Goal: Transaction & Acquisition: Purchase product/service

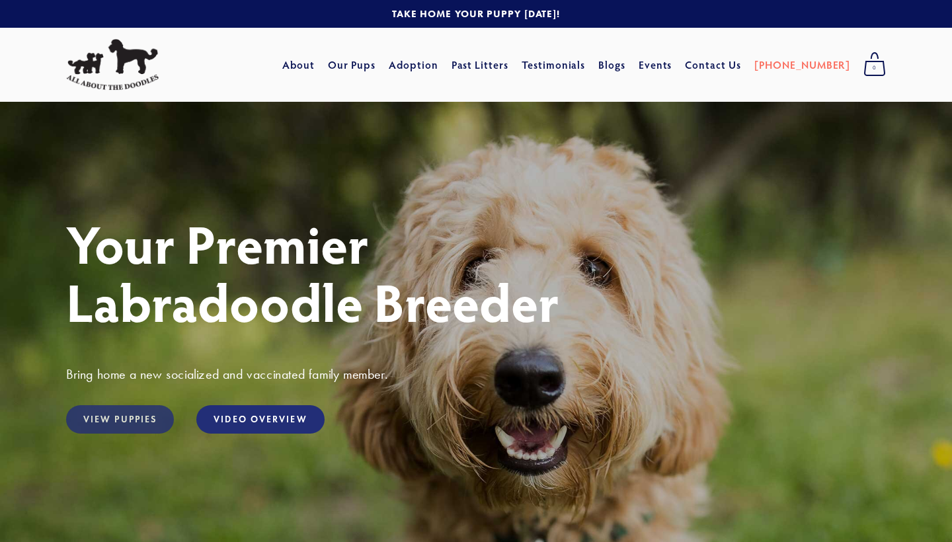
click at [130, 422] on link "View Puppies" at bounding box center [120, 419] width 108 height 28
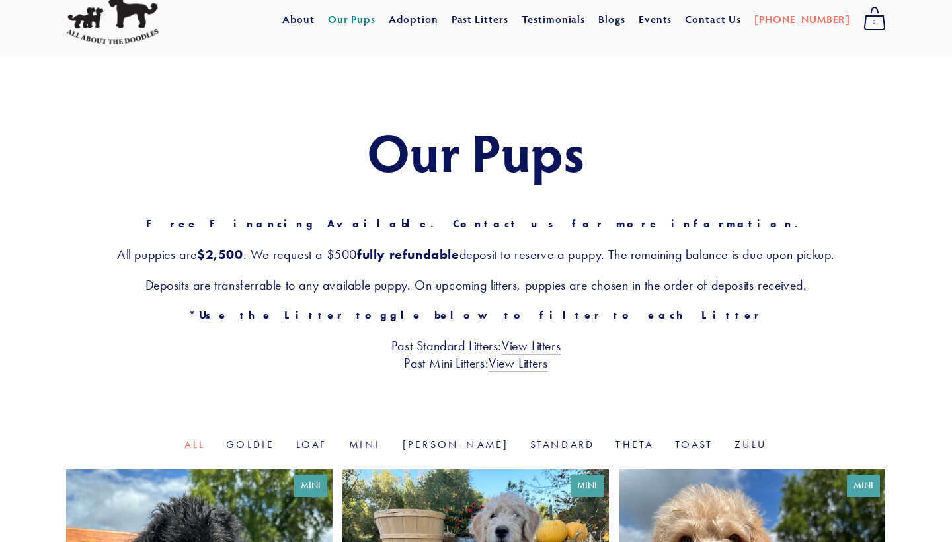
scroll to position [46, 0]
click at [382, 445] on link "Mini" at bounding box center [365, 444] width 32 height 13
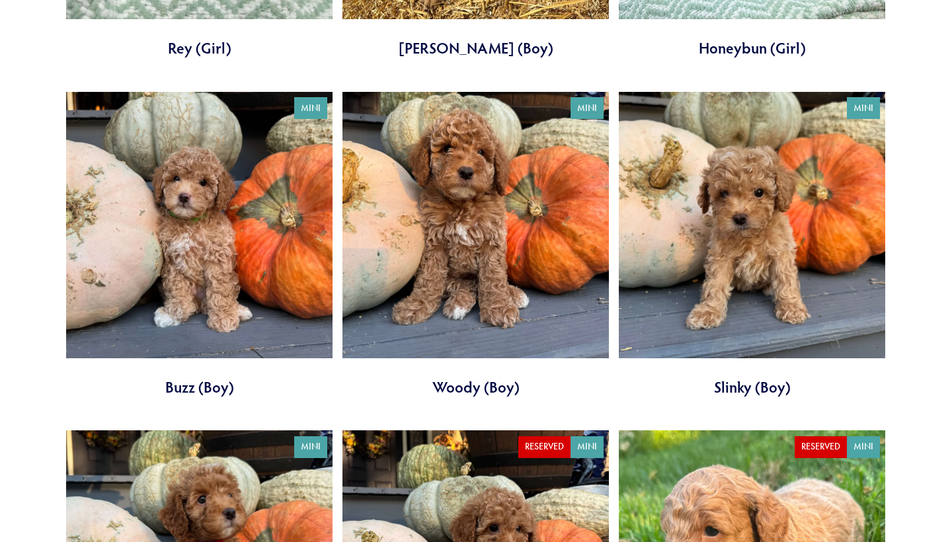
scroll to position [1108, 0]
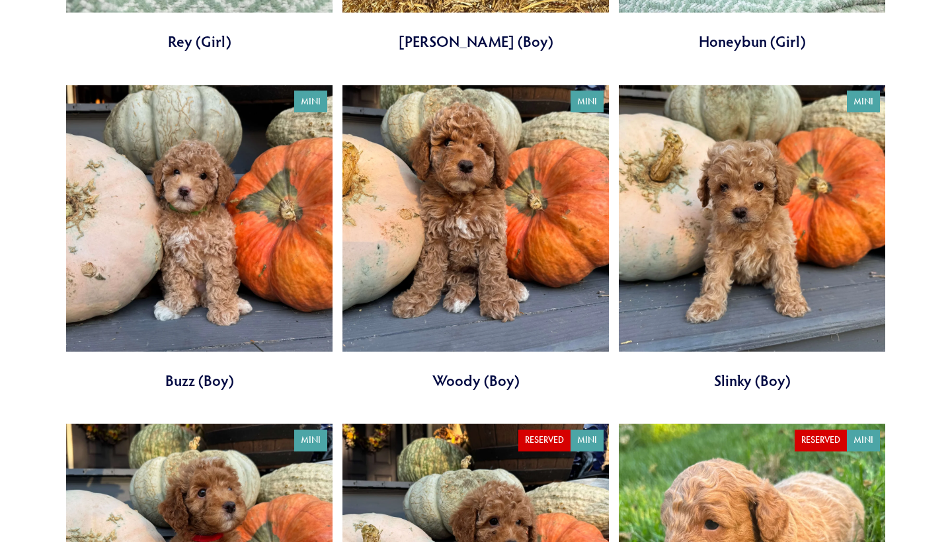
click at [476, 227] on link at bounding box center [476, 238] width 267 height 306
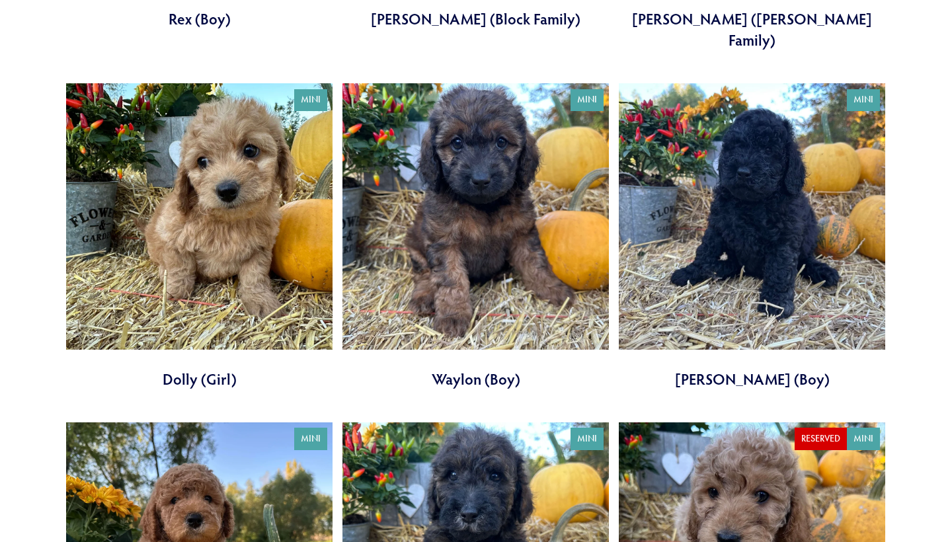
scroll to position [1805, 0]
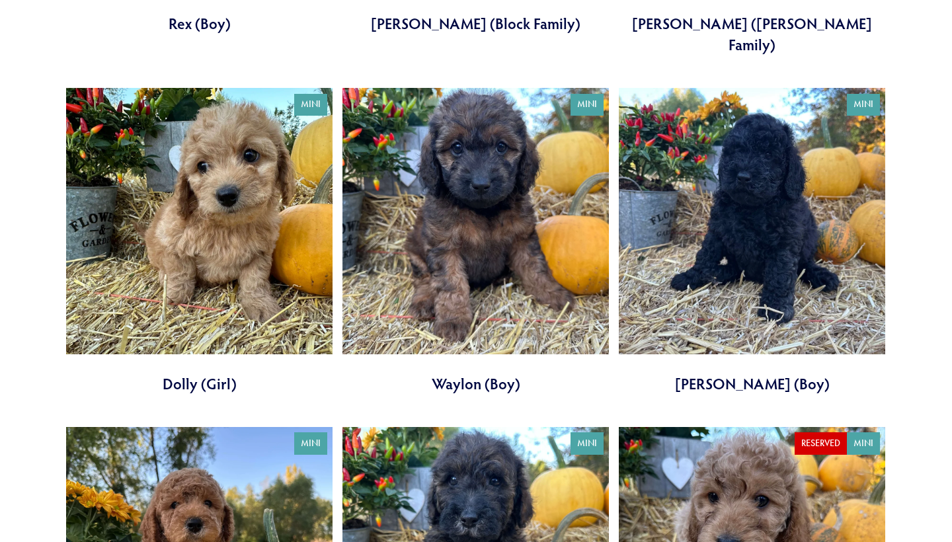
click at [198, 216] on link at bounding box center [199, 241] width 267 height 306
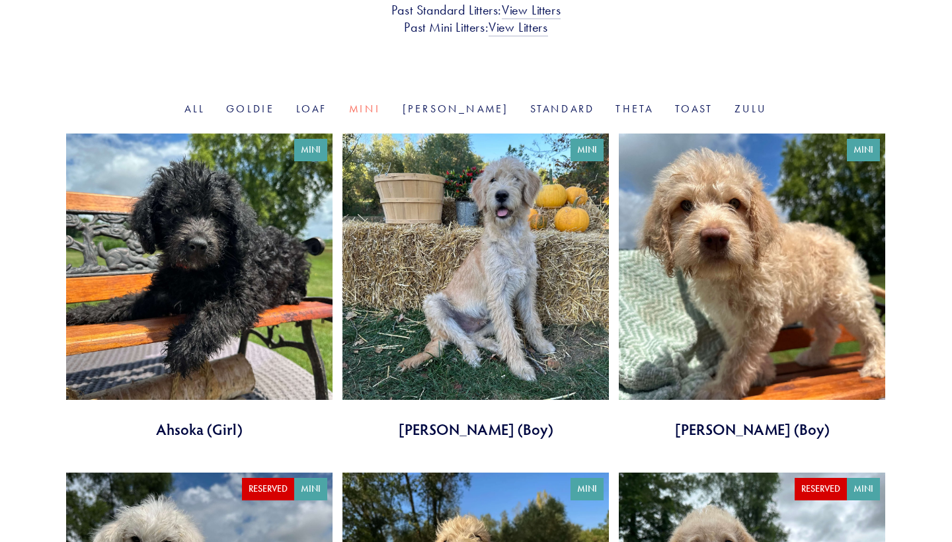
scroll to position [366, 0]
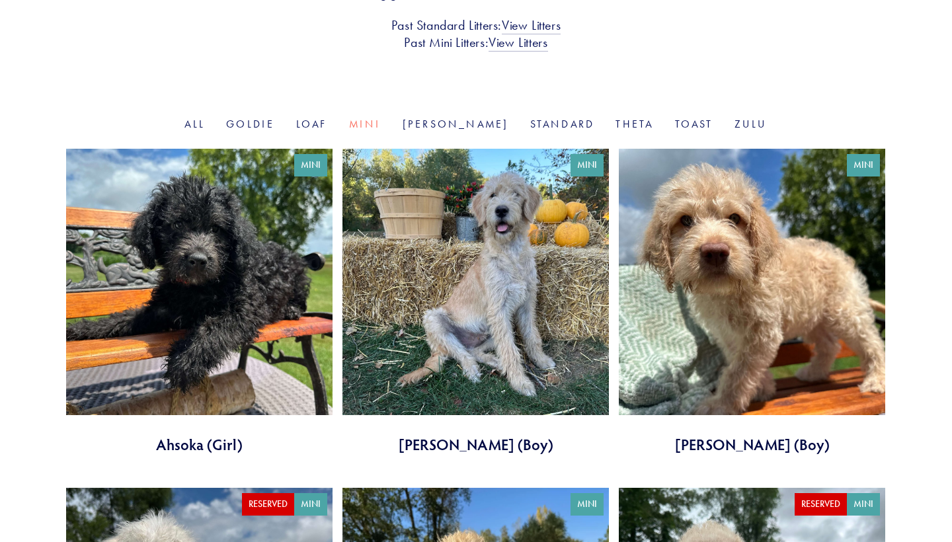
click at [183, 276] on link at bounding box center [199, 302] width 267 height 306
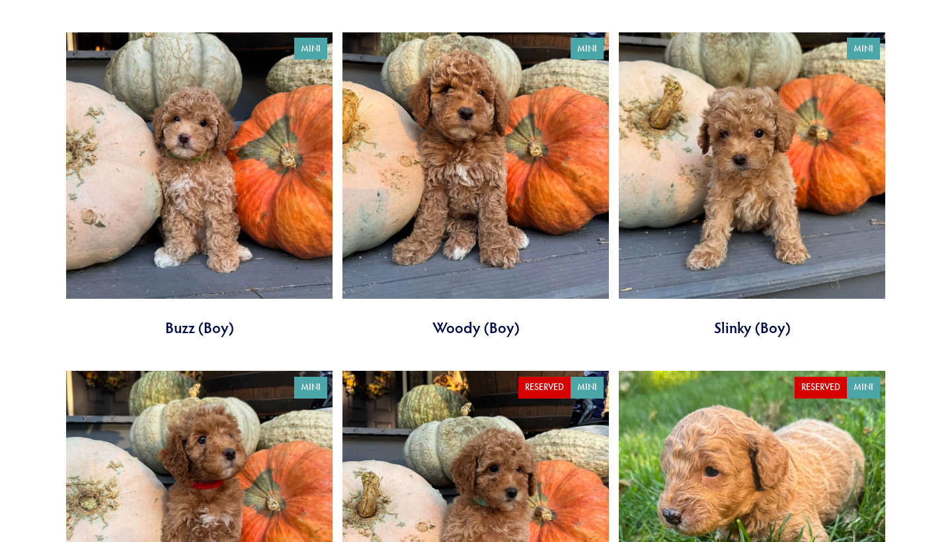
scroll to position [1173, 0]
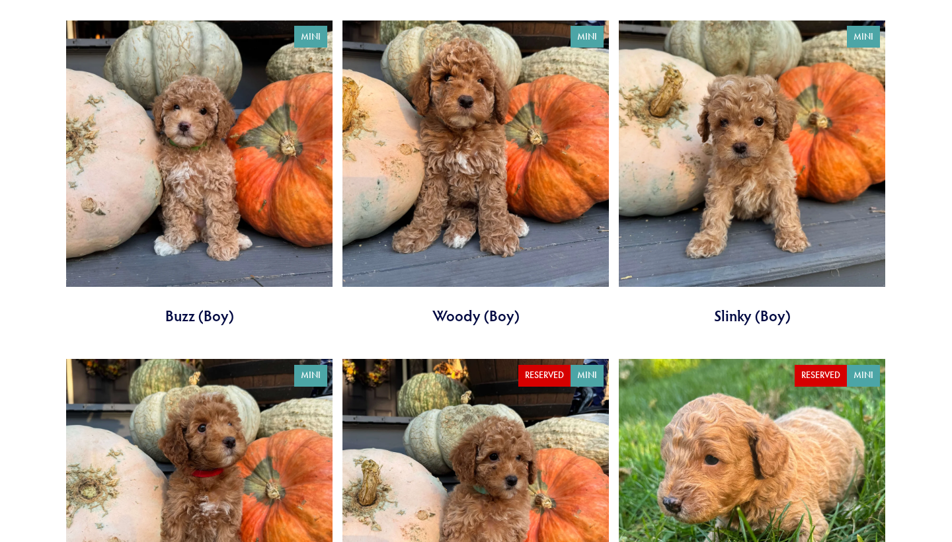
click at [476, 170] on link at bounding box center [476, 174] width 267 height 306
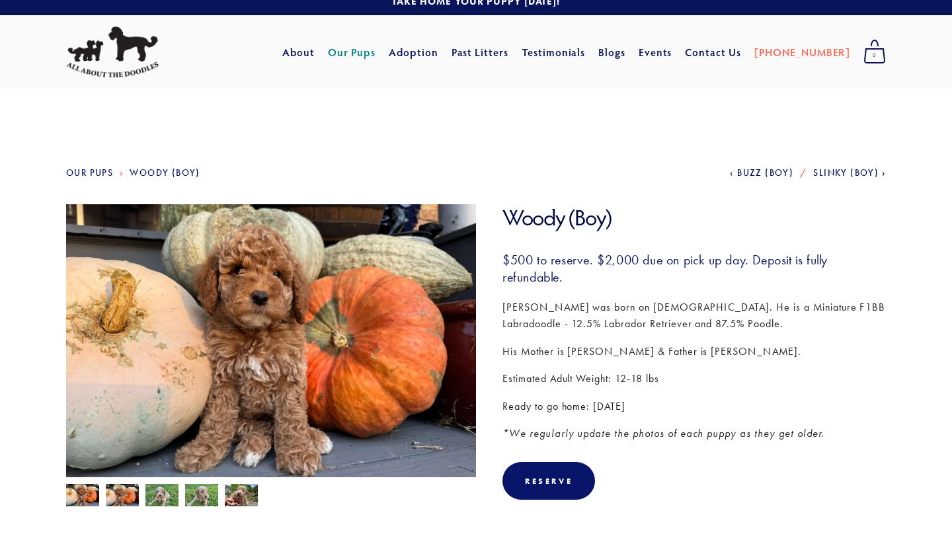
scroll to position [13, 0]
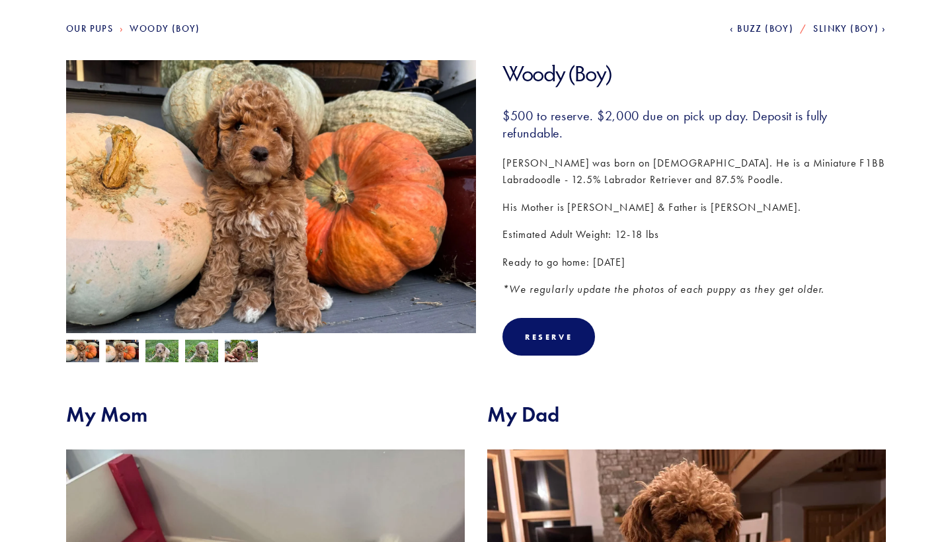
scroll to position [241, 0]
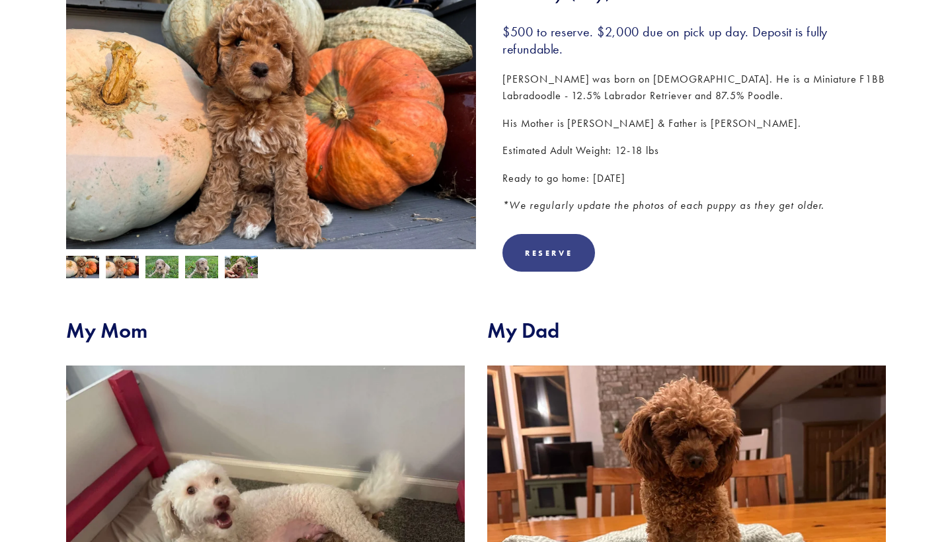
click at [557, 248] on div "Reserve" at bounding box center [549, 253] width 48 height 10
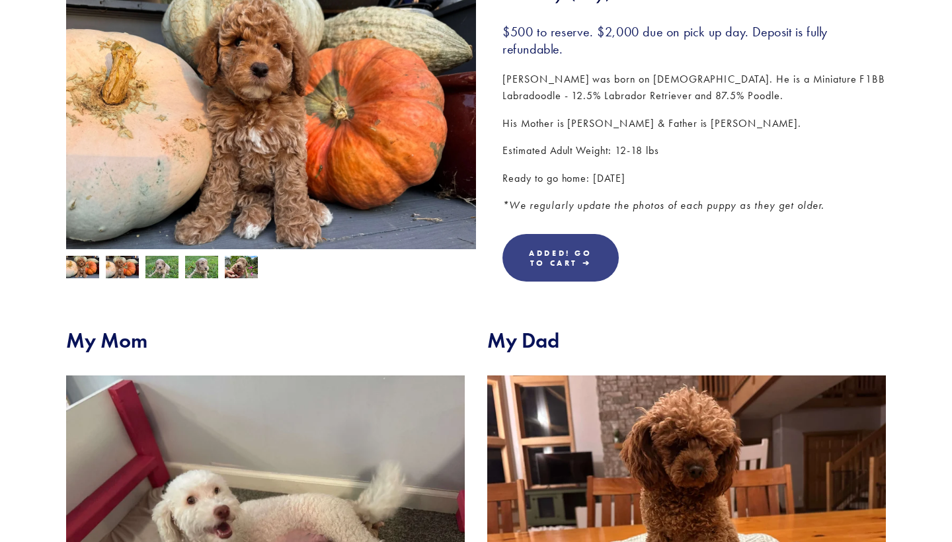
click at [594, 248] on link "Added! Go To Cart ➔" at bounding box center [561, 258] width 116 height 48
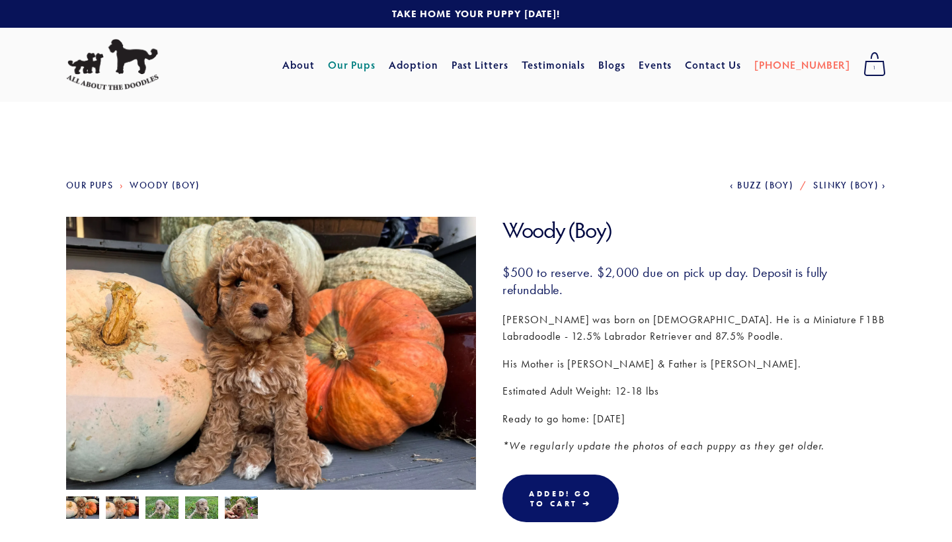
scroll to position [0, 0]
click at [438, 71] on link "Adoption" at bounding box center [414, 65] width 50 height 24
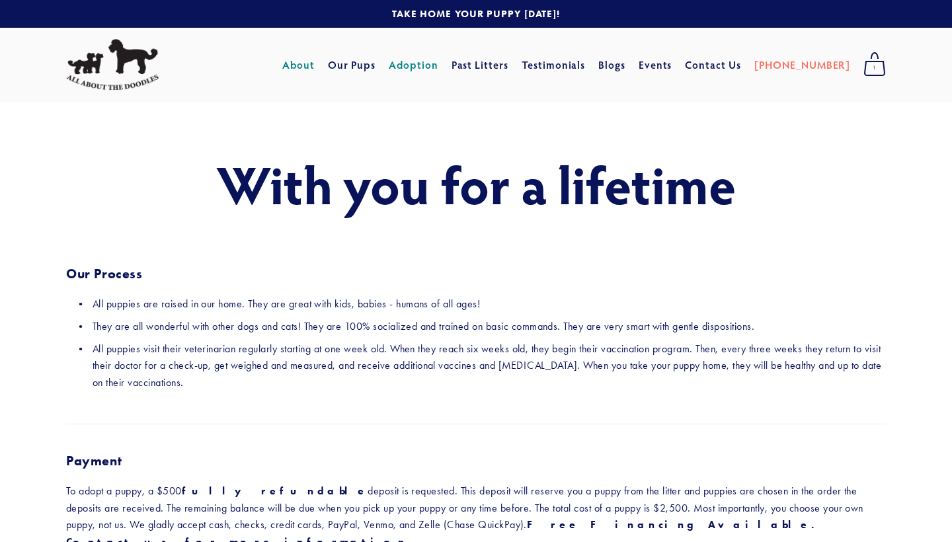
click at [315, 65] on link "About" at bounding box center [298, 65] width 32 height 24
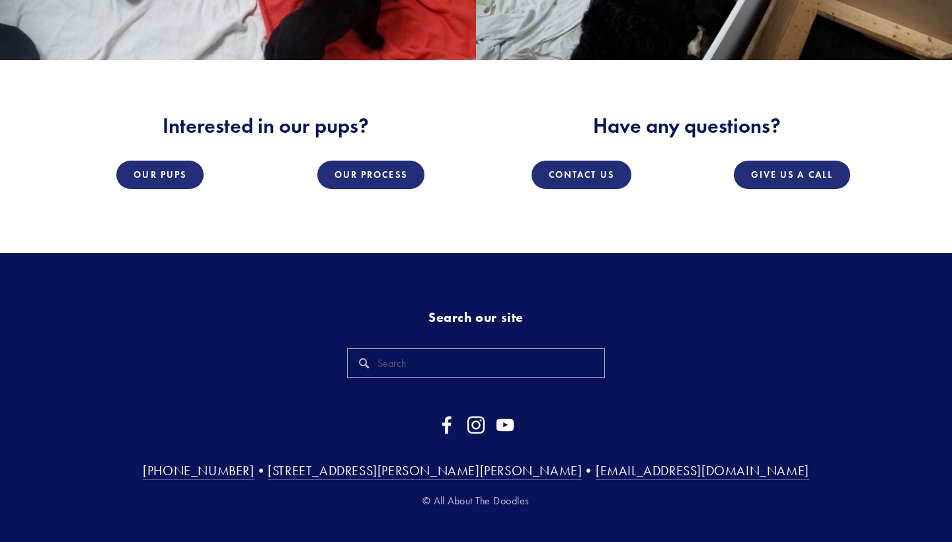
scroll to position [1980, 0]
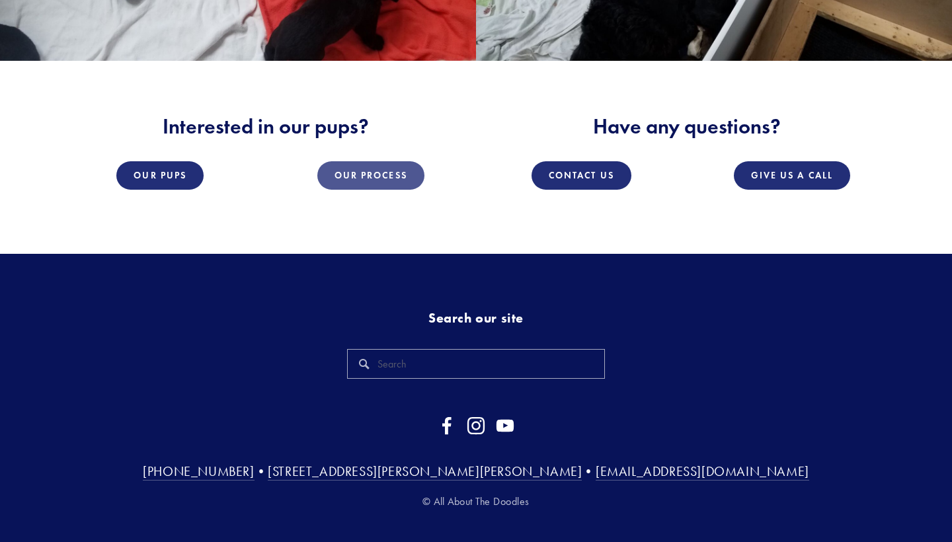
click at [345, 161] on link "Our Process" at bounding box center [370, 175] width 107 height 28
click at [164, 161] on link "Our Pups" at bounding box center [159, 175] width 87 height 28
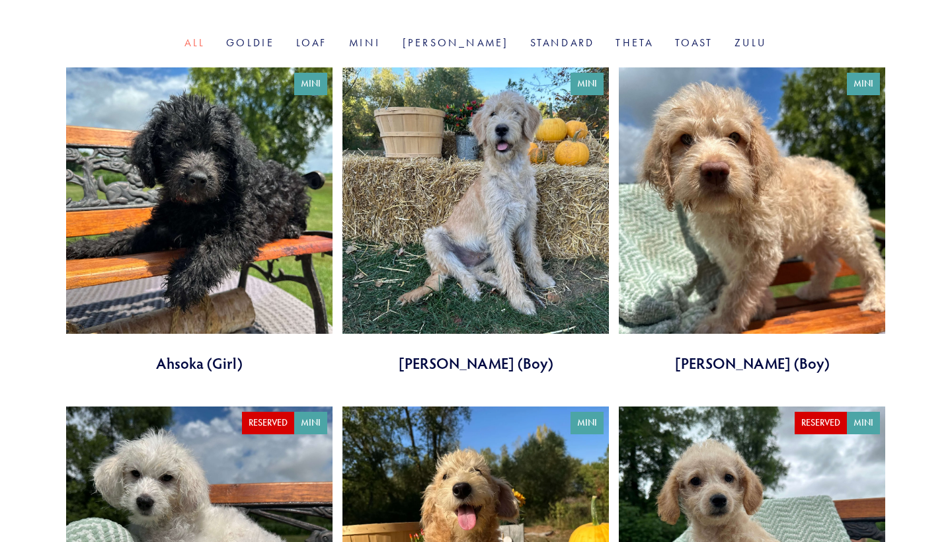
scroll to position [448, 0]
click at [274, 41] on link "Goldie" at bounding box center [250, 42] width 48 height 13
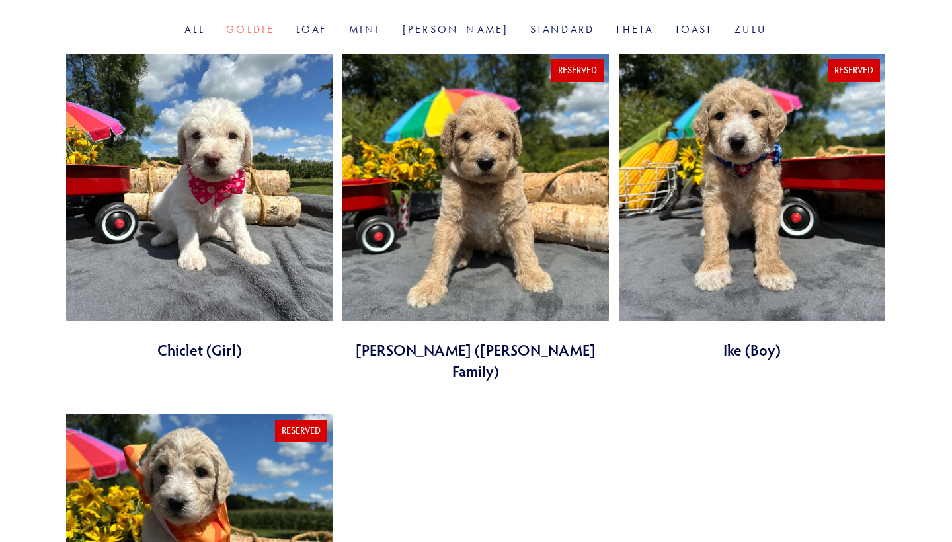
scroll to position [460, 0]
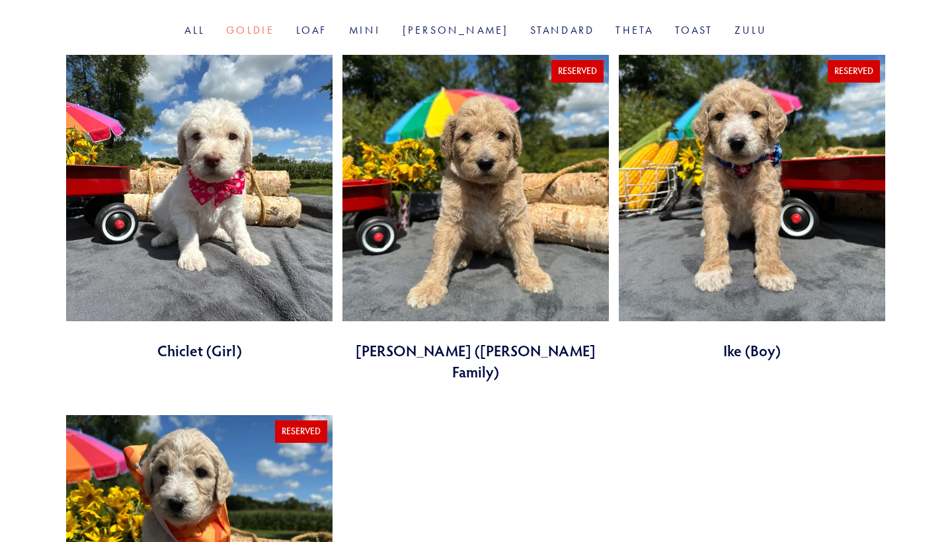
click at [267, 213] on link at bounding box center [199, 208] width 267 height 306
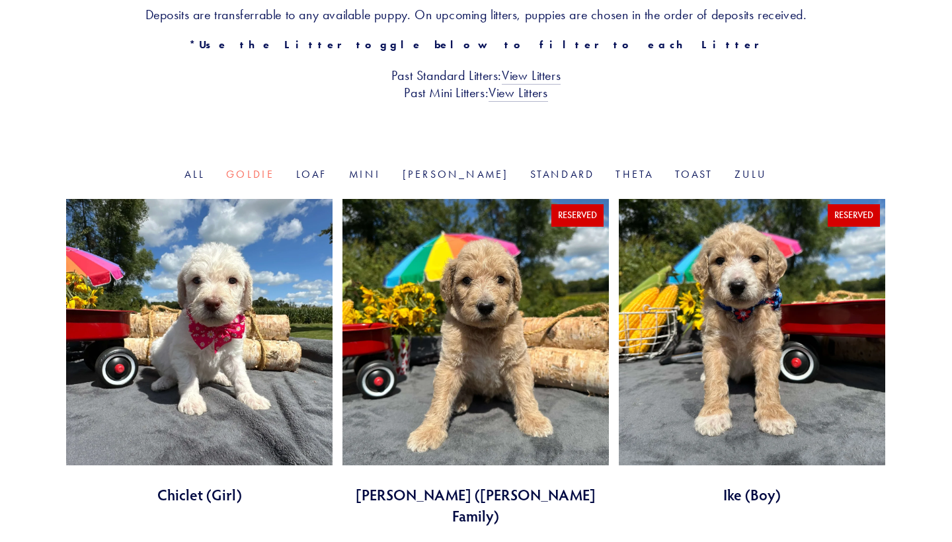
scroll to position [308, 0]
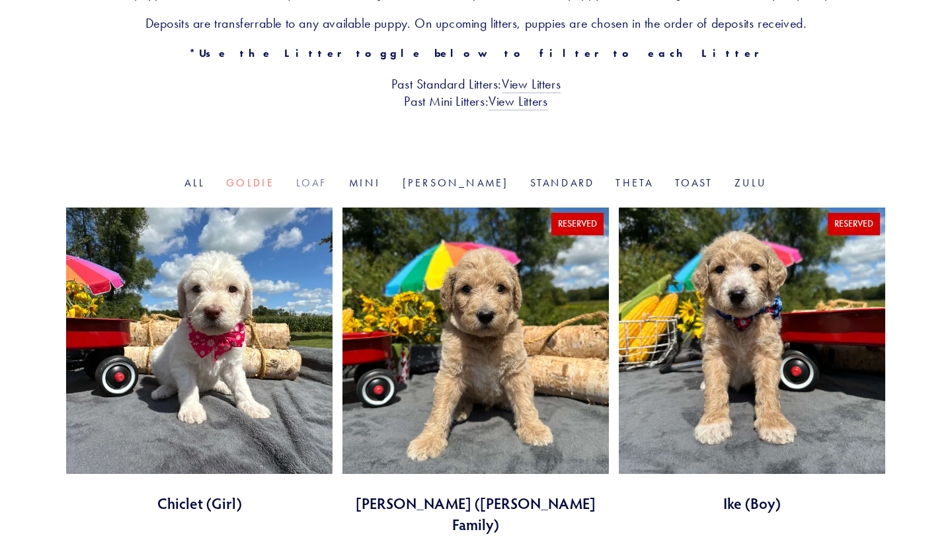
click at [328, 181] on link "Loaf" at bounding box center [312, 183] width 32 height 13
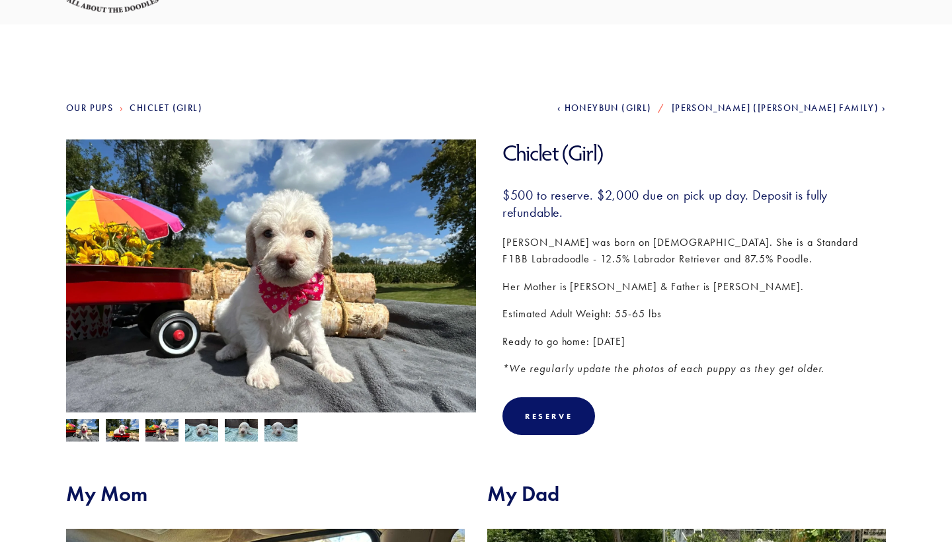
scroll to position [78, 0]
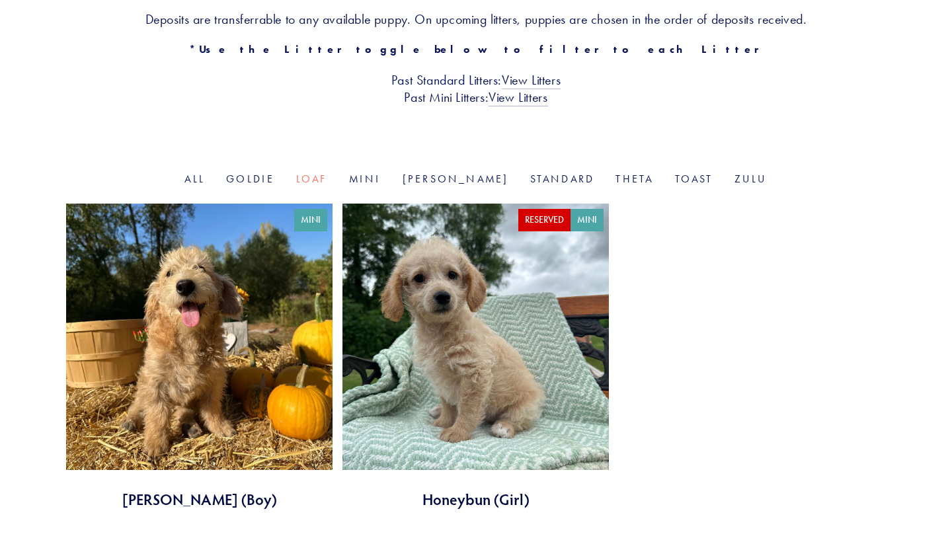
scroll to position [392, 0]
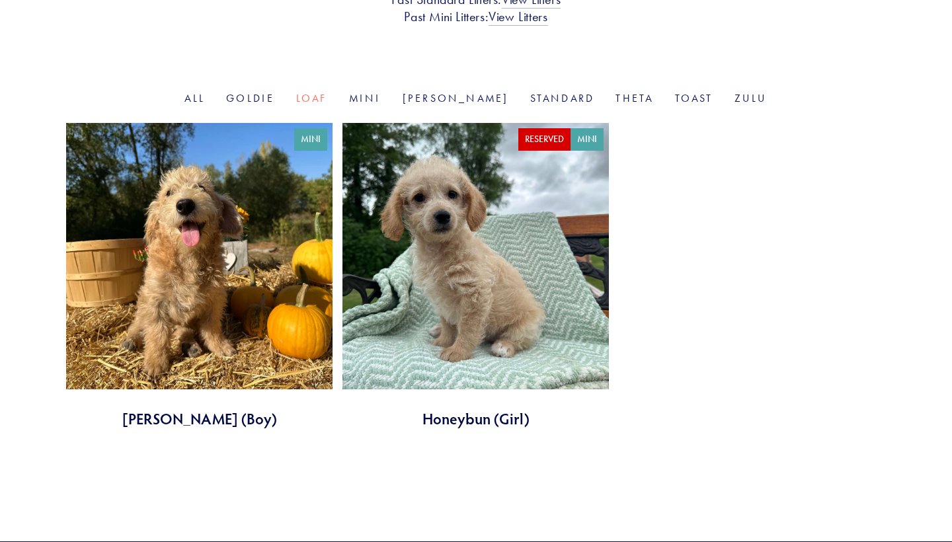
click at [466, 252] on link at bounding box center [476, 276] width 267 height 306
click at [468, 95] on link "[PERSON_NAME]" at bounding box center [456, 98] width 106 height 13
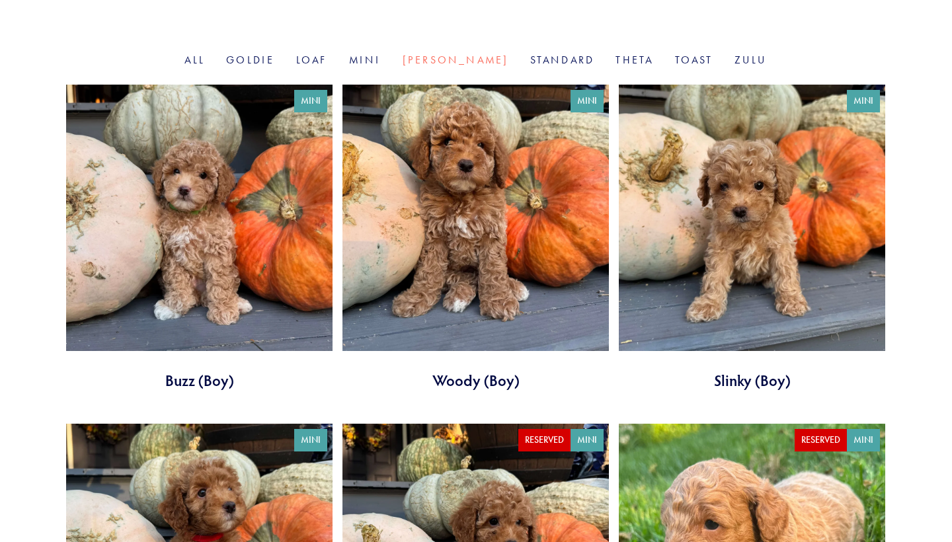
scroll to position [431, 0]
click at [249, 230] on link at bounding box center [199, 238] width 267 height 306
click at [459, 178] on link at bounding box center [476, 238] width 267 height 306
click at [485, 229] on link at bounding box center [476, 238] width 267 height 306
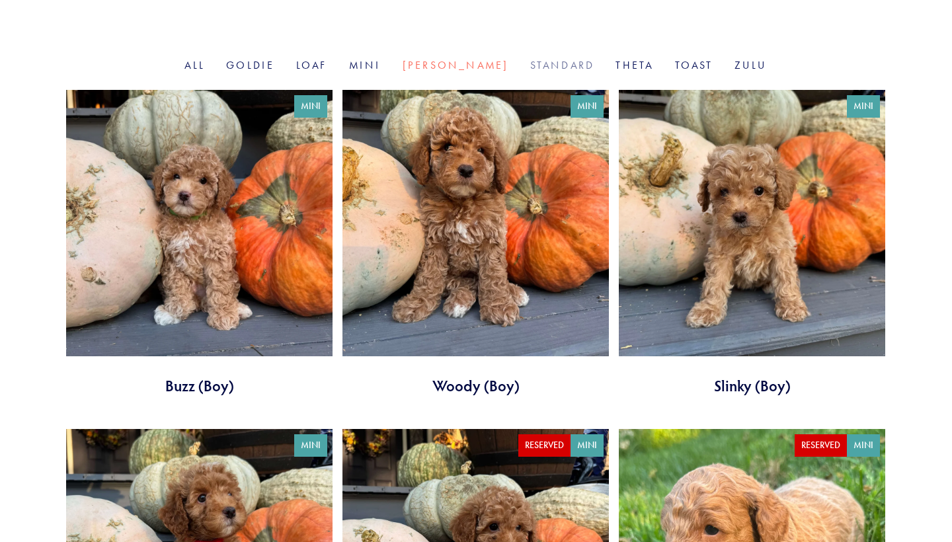
click at [535, 63] on link "Standard" at bounding box center [562, 65] width 65 height 13
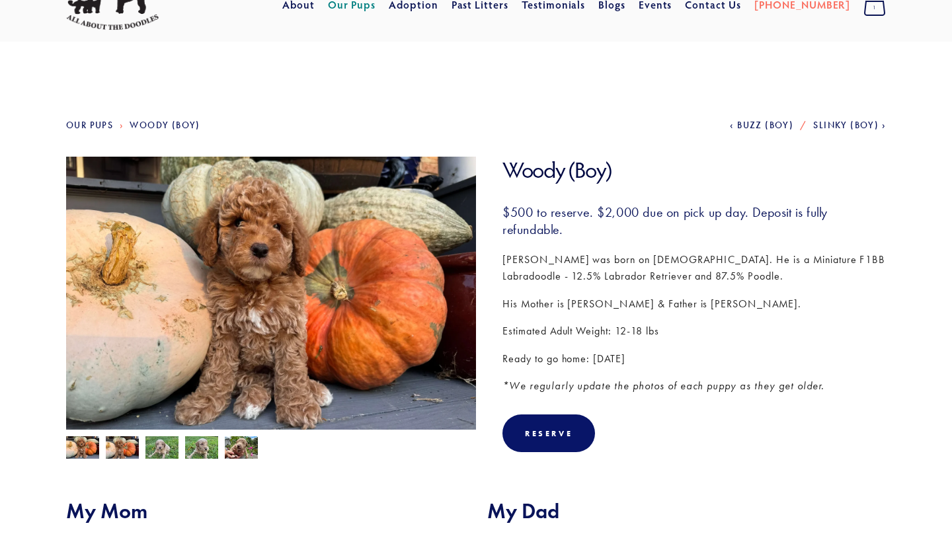
scroll to position [62, 0]
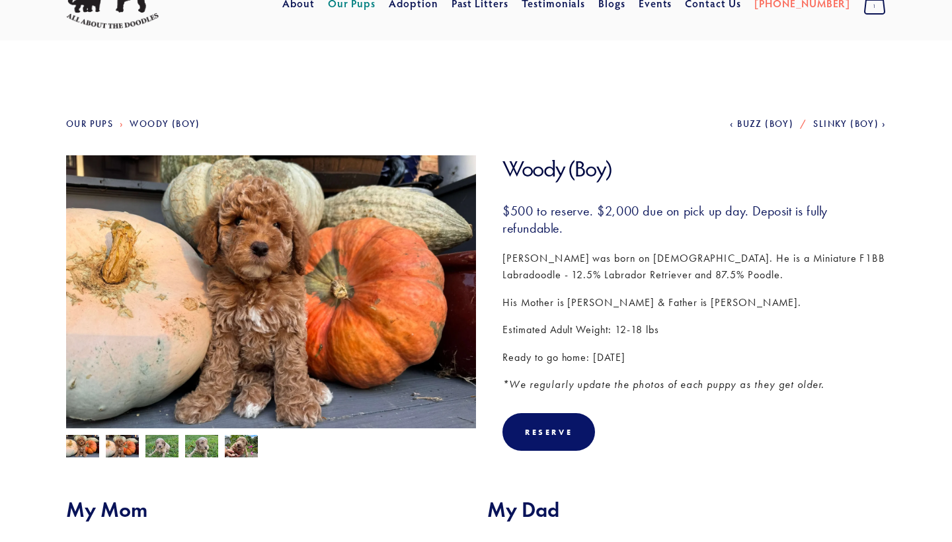
click at [130, 449] on img at bounding box center [122, 447] width 33 height 25
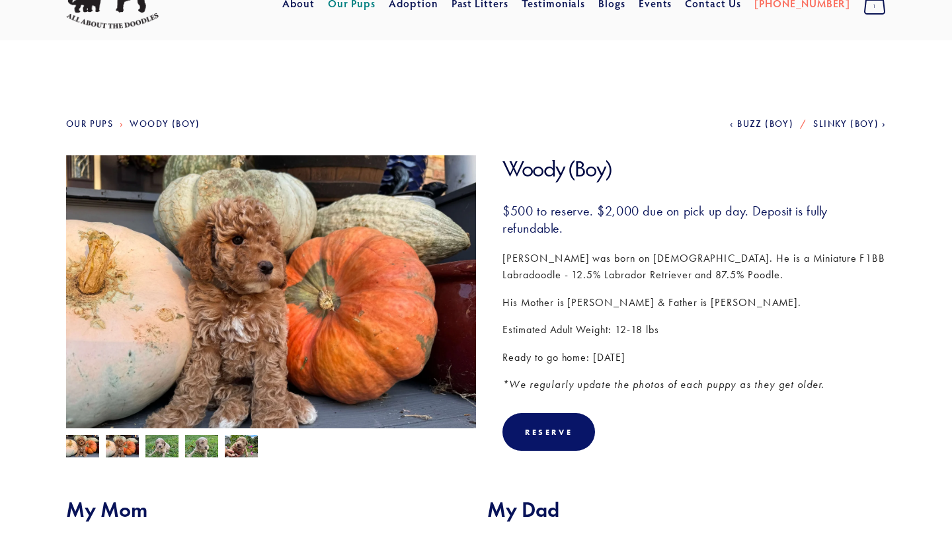
click at [153, 450] on img at bounding box center [161, 447] width 33 height 25
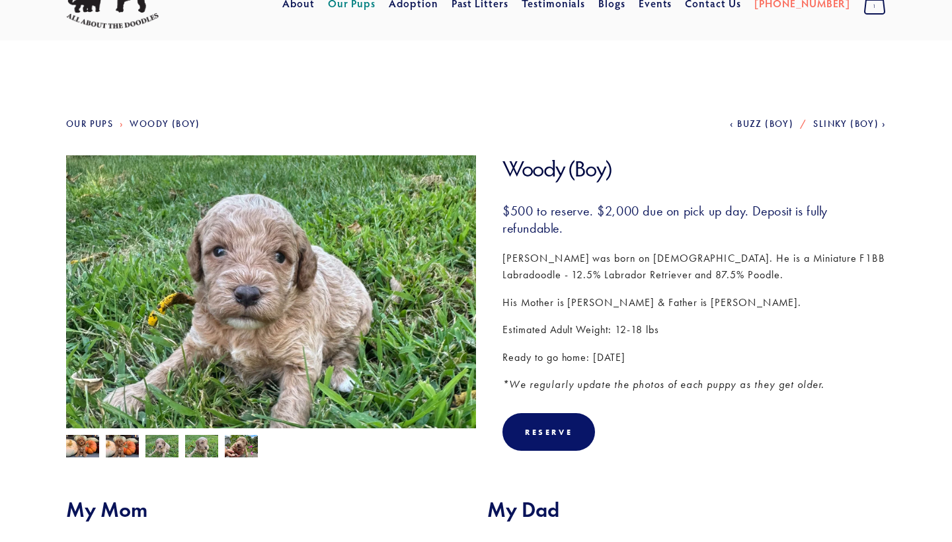
click at [192, 452] on img at bounding box center [201, 447] width 33 height 25
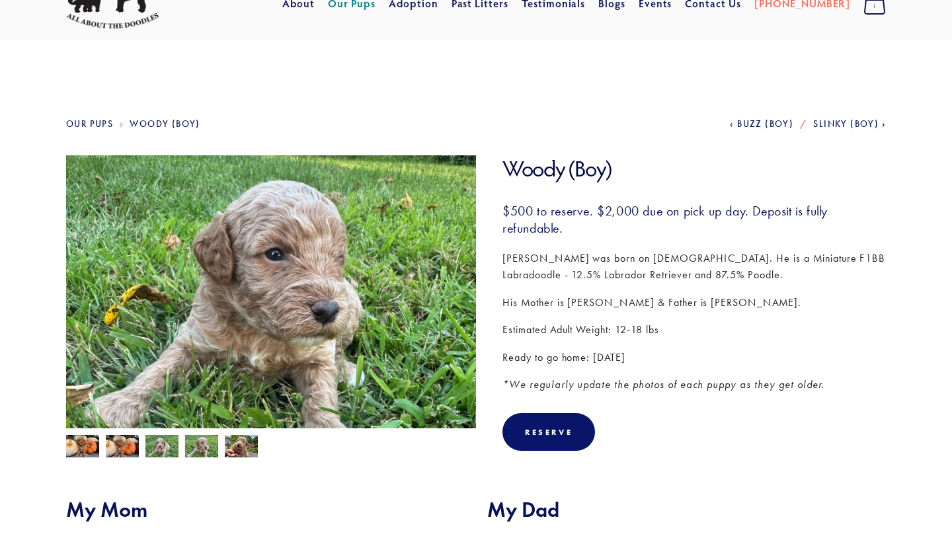
click at [239, 455] on img at bounding box center [241, 447] width 33 height 25
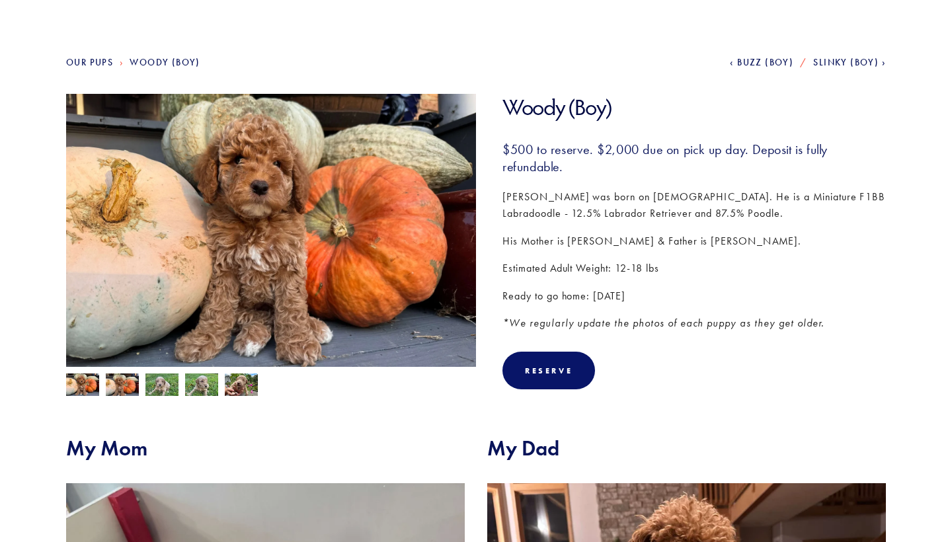
scroll to position [121, 0]
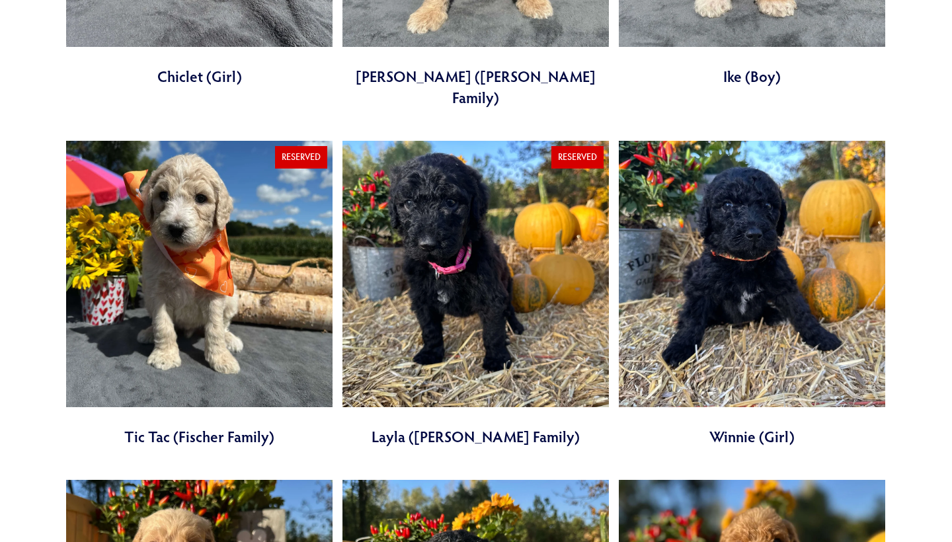
scroll to position [739, 0]
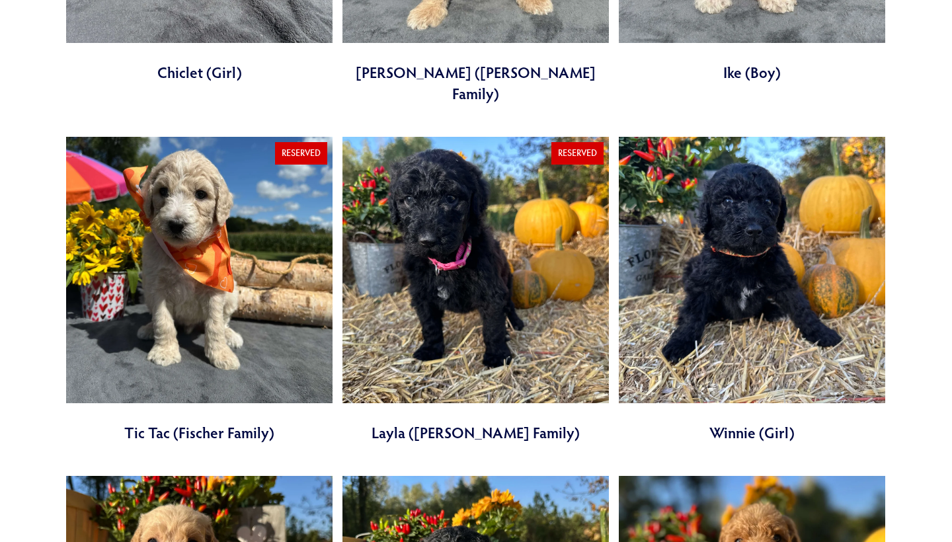
click at [464, 290] on link at bounding box center [476, 290] width 267 height 306
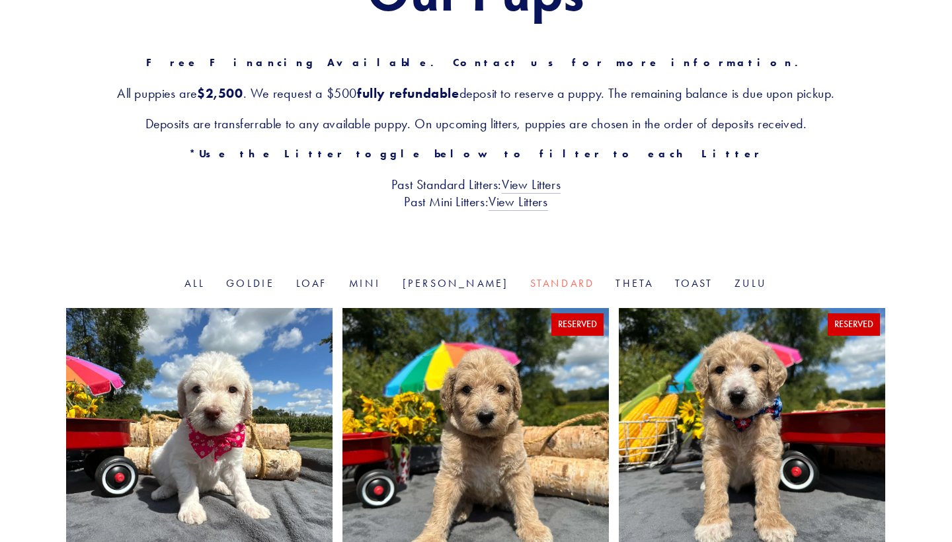
scroll to position [209, 0]
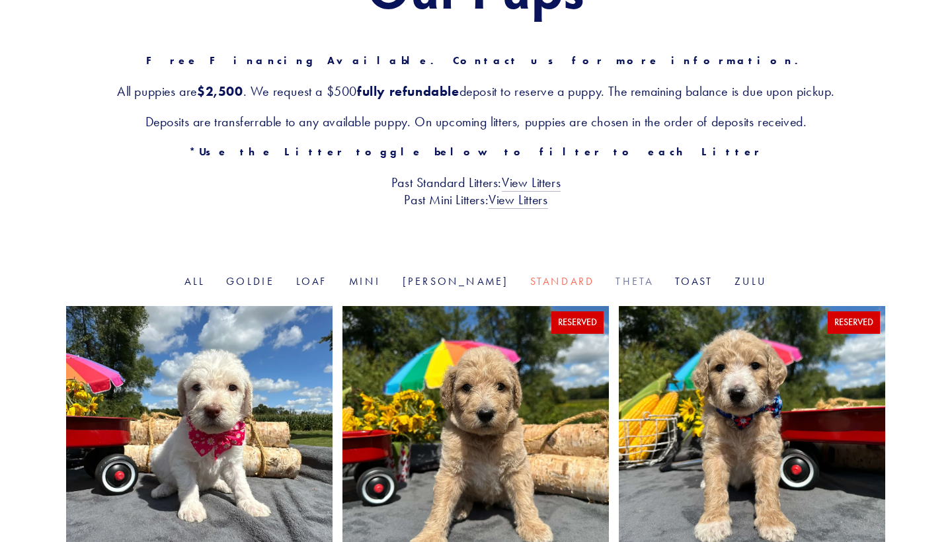
click at [616, 280] on link "Theta" at bounding box center [635, 281] width 38 height 13
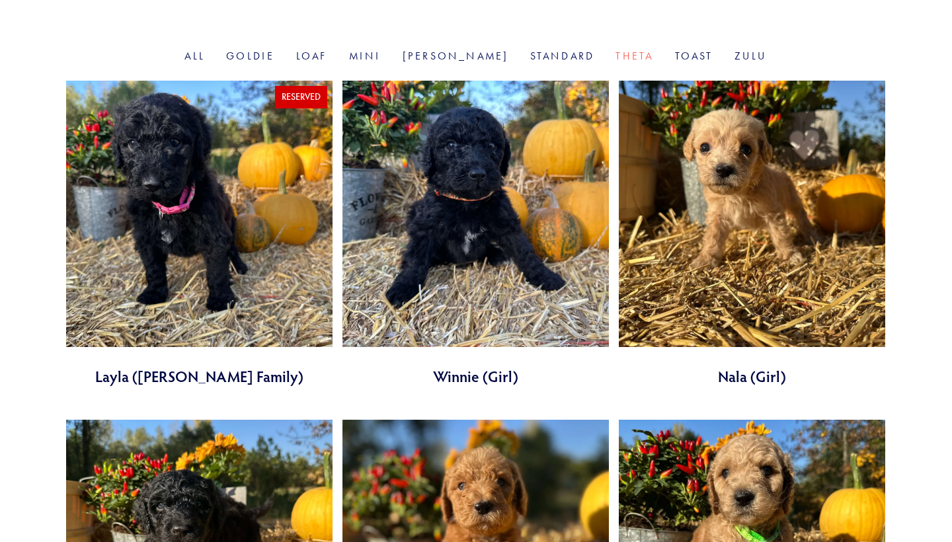
scroll to position [429, 0]
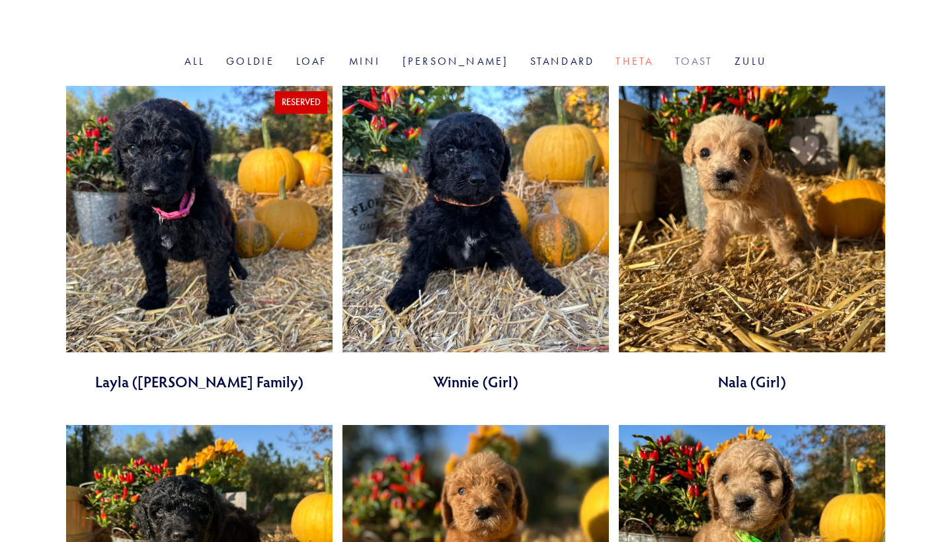
click at [675, 60] on link "Toast" at bounding box center [694, 61] width 38 height 13
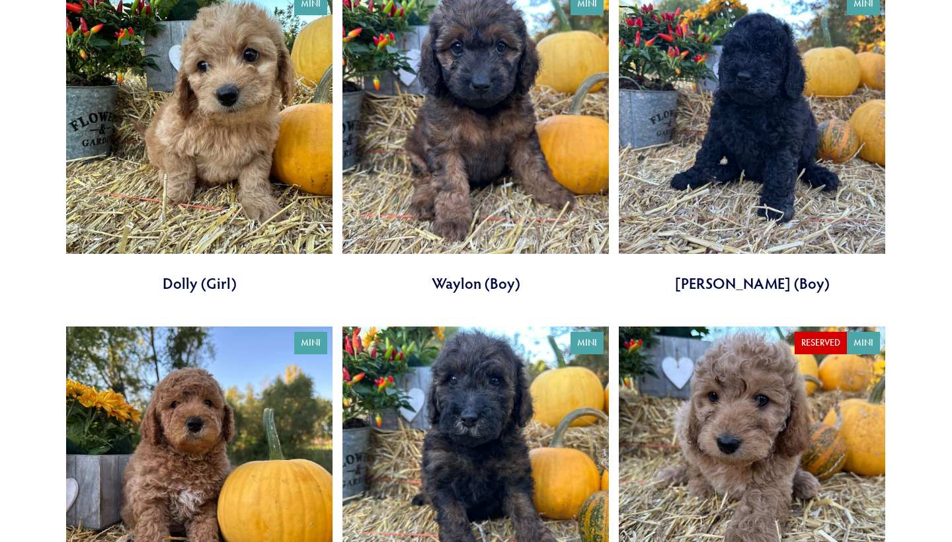
scroll to position [524, 0]
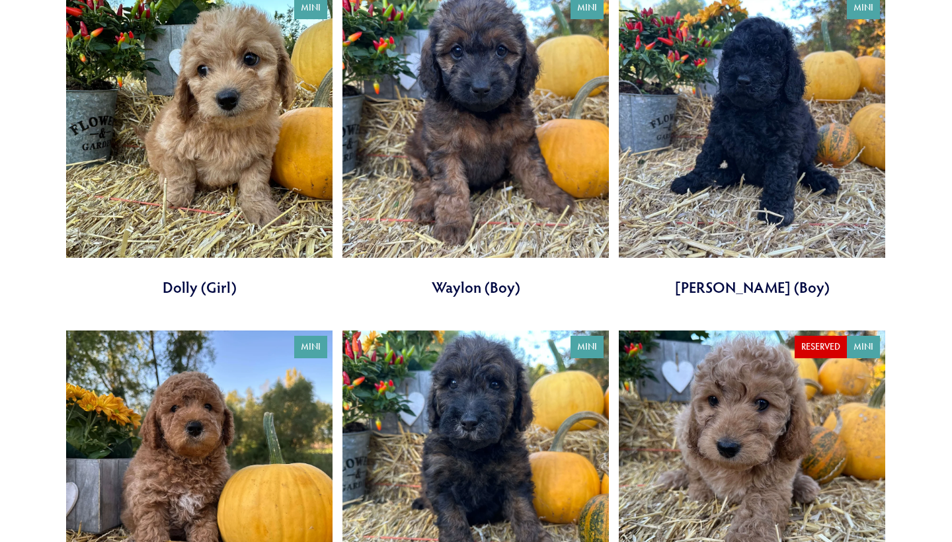
click at [284, 180] on link at bounding box center [199, 144] width 267 height 306
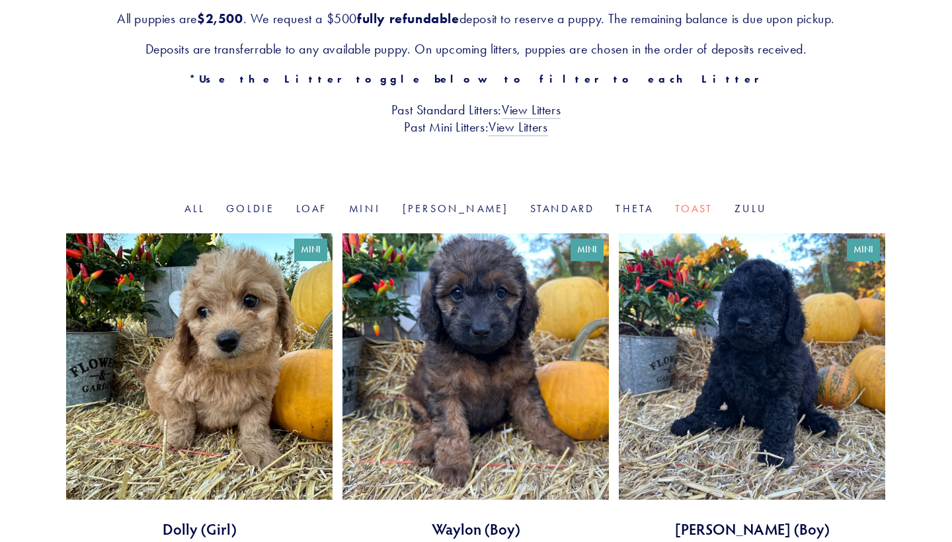
scroll to position [280, 0]
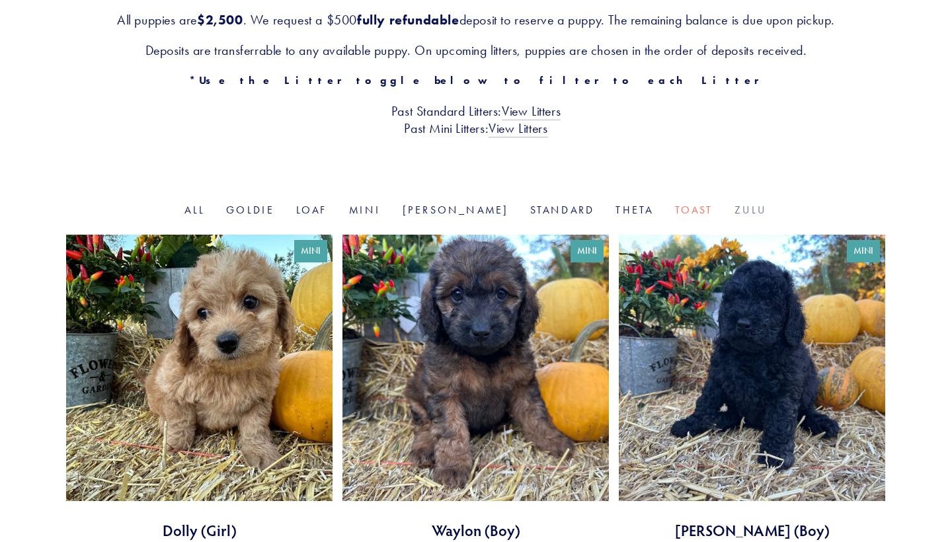
click at [735, 206] on link "Zulu" at bounding box center [751, 210] width 33 height 13
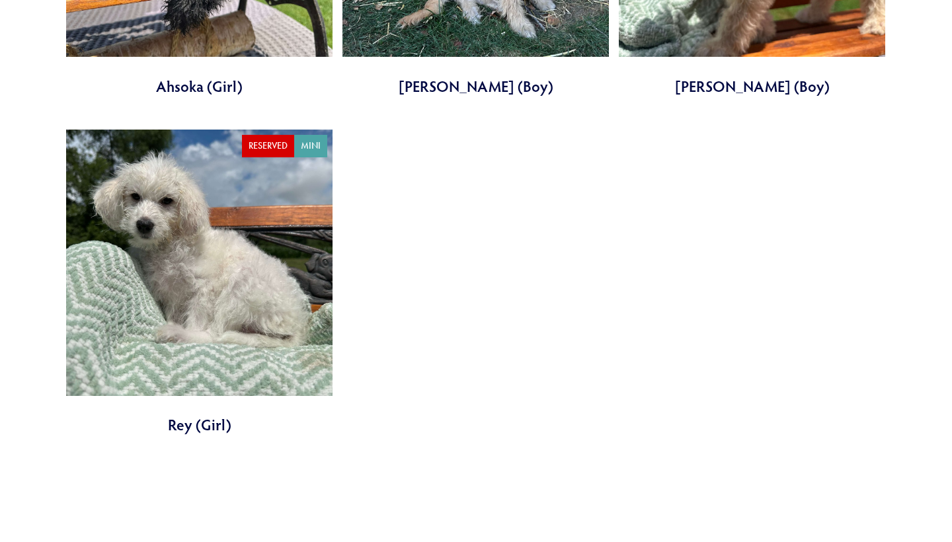
scroll to position [721, 0]
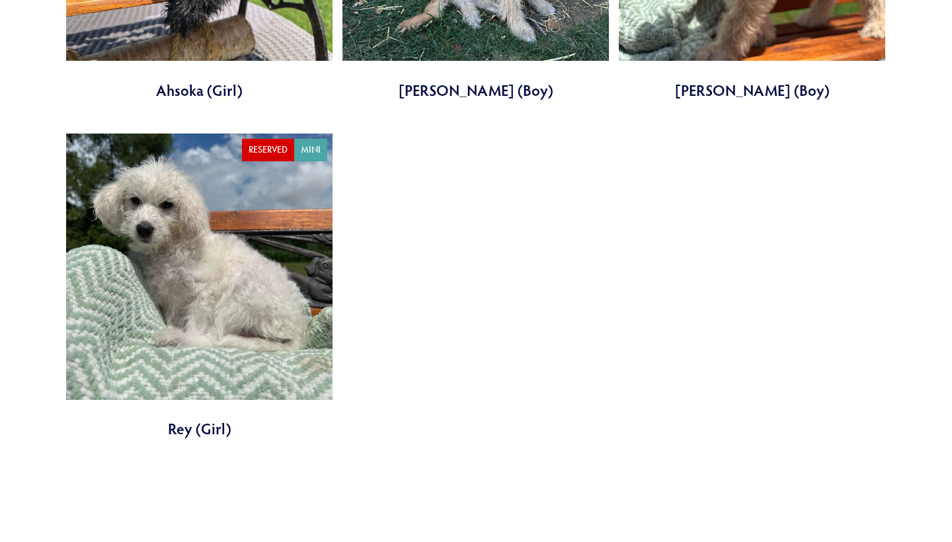
click at [270, 302] on link at bounding box center [199, 287] width 267 height 306
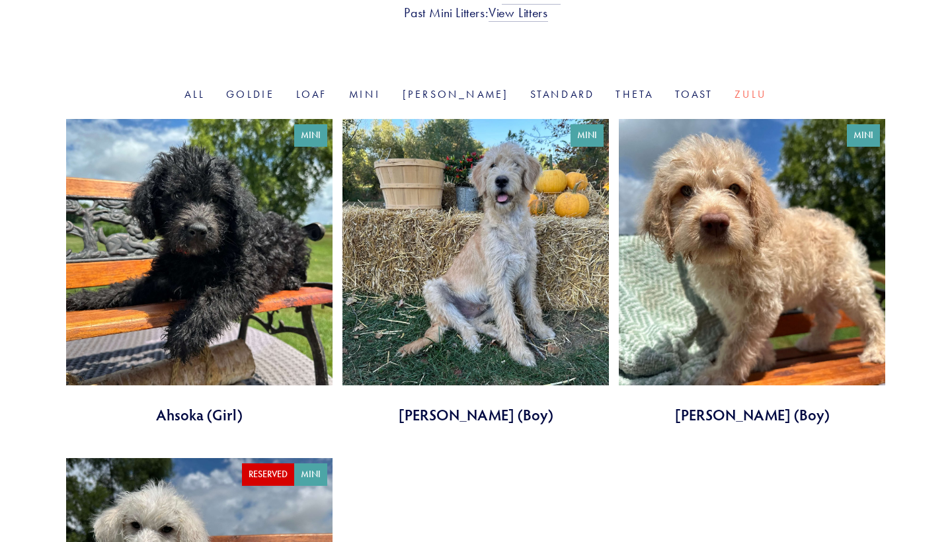
scroll to position [392, 0]
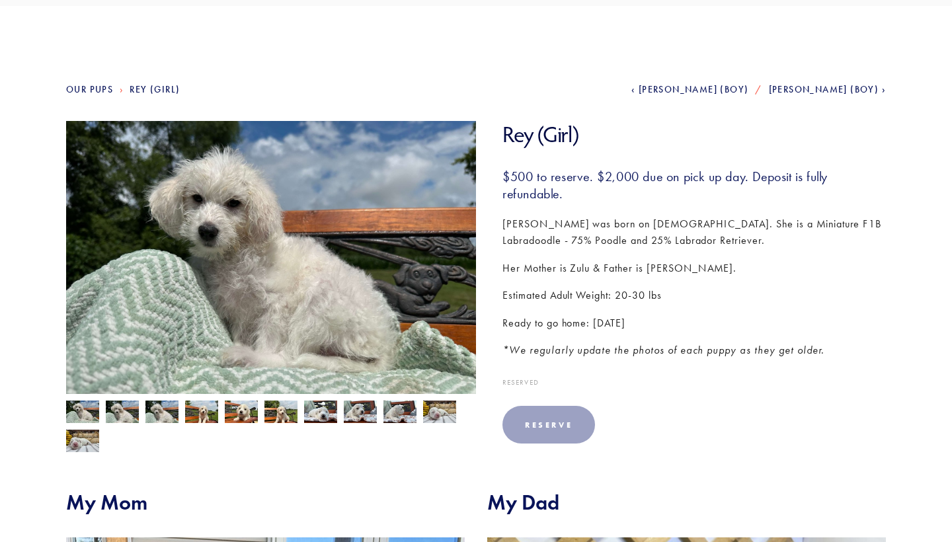
scroll to position [97, 0]
